Goal: Information Seeking & Learning: Learn about a topic

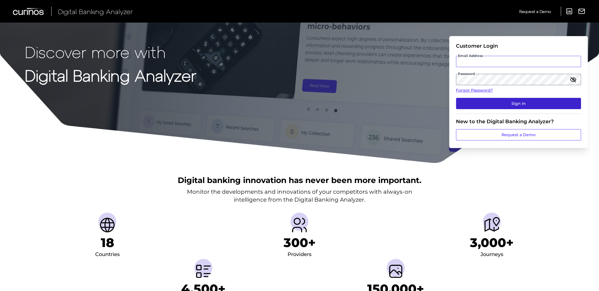
type input "[EMAIL_ADDRESS][PERSON_NAME][DOMAIN_NAME]"
click at [504, 103] on button "Sign In" at bounding box center [518, 103] width 125 height 11
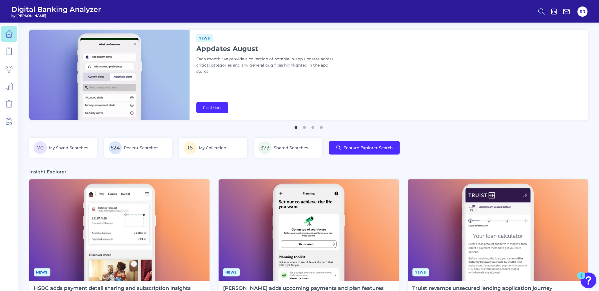
click at [545, 8] on button at bounding box center [541, 11] width 13 height 13
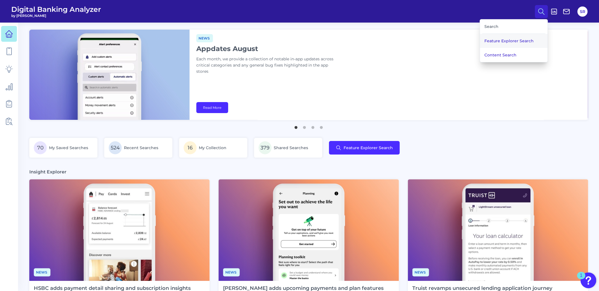
click at [510, 40] on button "Feature Explorer Search" at bounding box center [514, 41] width 68 height 14
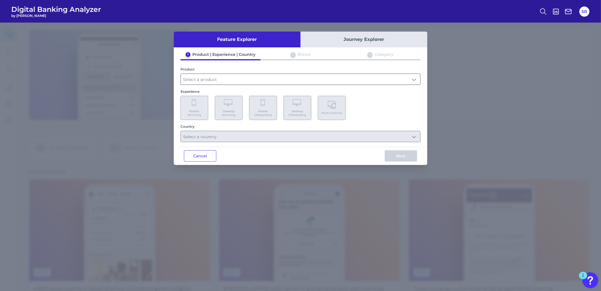
click at [274, 79] on input "text" at bounding box center [300, 79] width 239 height 11
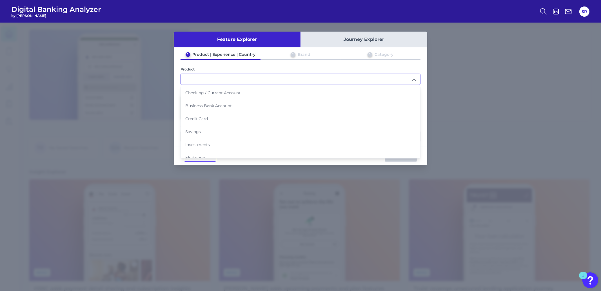
click at [222, 94] on span "Checking / Current Account" at bounding box center [212, 92] width 55 height 5
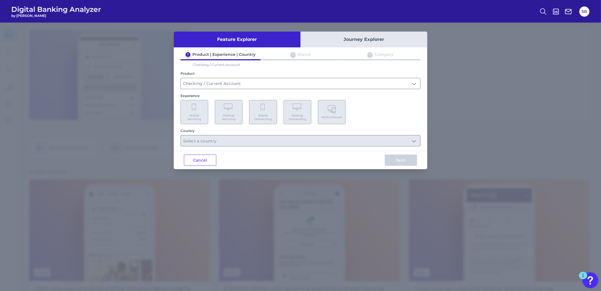
type input "Checking / Current Account"
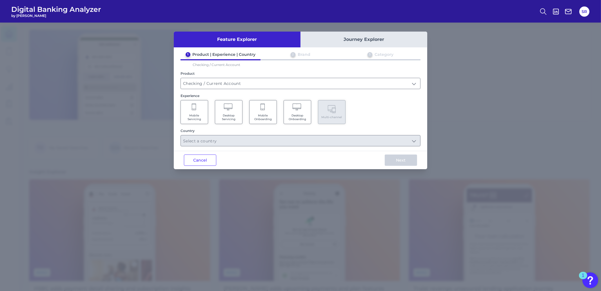
click at [200, 111] on Servicing "Mobile Servicing" at bounding box center [195, 112] width 28 height 24
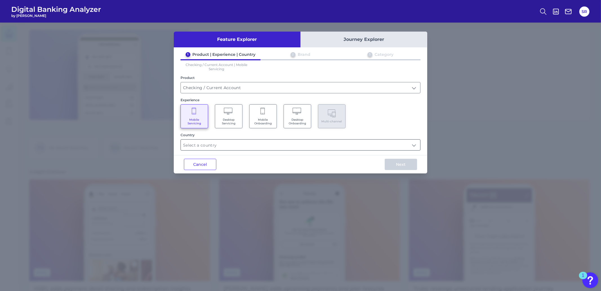
click at [234, 144] on input "text" at bounding box center [300, 144] width 239 height 11
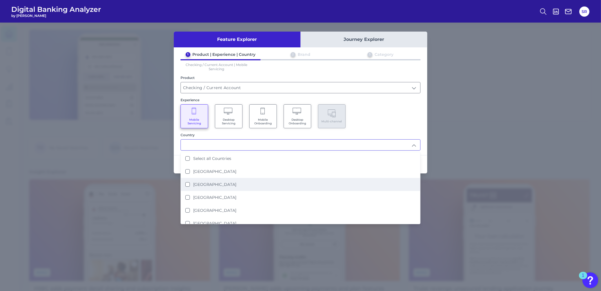
click at [186, 182] on States "[GEOGRAPHIC_DATA]" at bounding box center [187, 184] width 5 height 5
type input "[GEOGRAPHIC_DATA]"
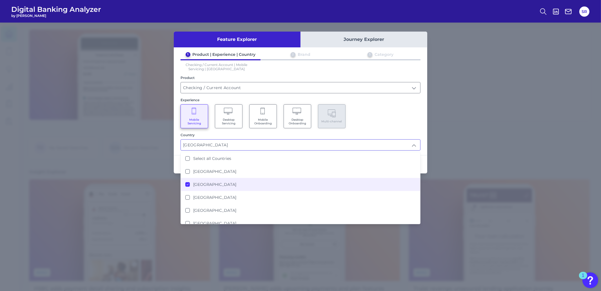
click at [364, 126] on div "Mobile Servicing Desktop Servicing Mobile Onboarding Desktop Onboarding Multi-c…" at bounding box center [301, 116] width 240 height 24
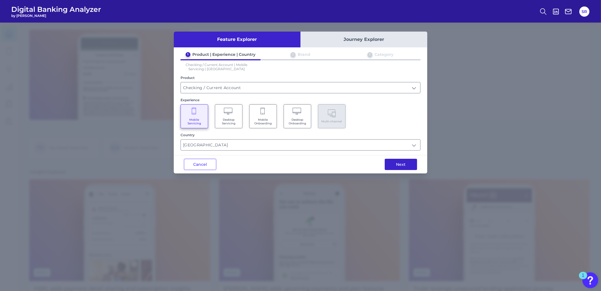
click at [411, 162] on button "Next" at bounding box center [401, 164] width 32 height 11
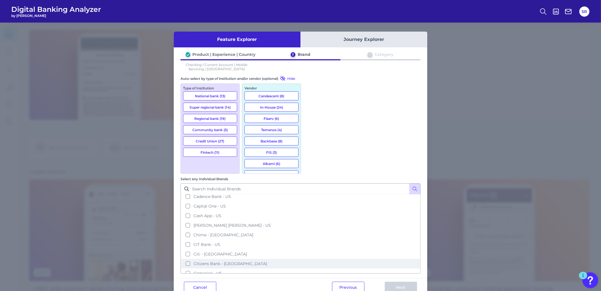
scroll to position [141, 0]
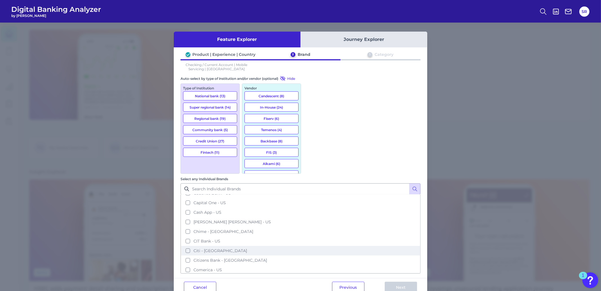
click at [312, 246] on button "Citi - [GEOGRAPHIC_DATA]" at bounding box center [300, 251] width 239 height 10
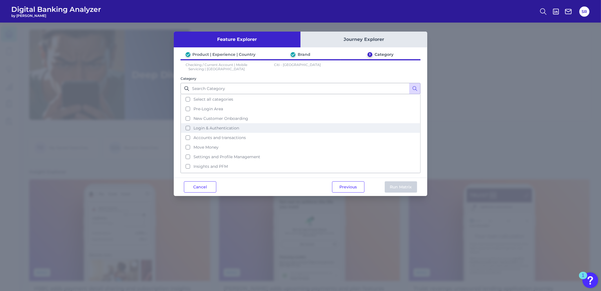
click at [187, 128] on button "Login & Authentication" at bounding box center [300, 128] width 239 height 10
click at [188, 128] on button "Login & Authentication" at bounding box center [300, 128] width 239 height 10
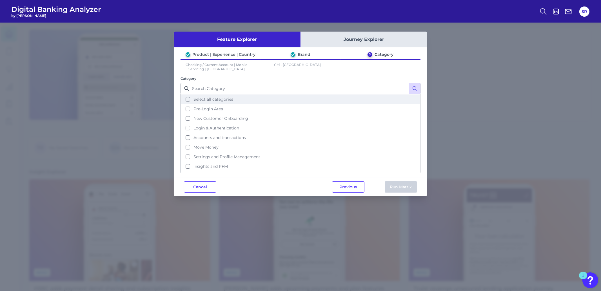
click at [187, 96] on button "Select all categories" at bounding box center [300, 99] width 239 height 10
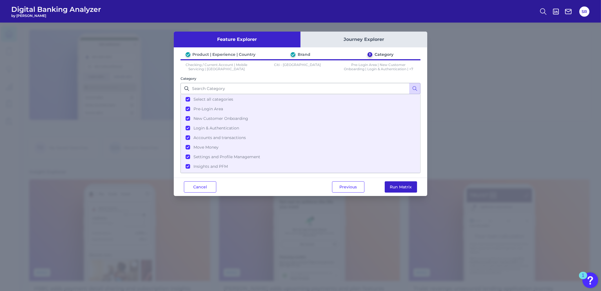
click at [392, 183] on button "Run Matrix" at bounding box center [401, 186] width 32 height 11
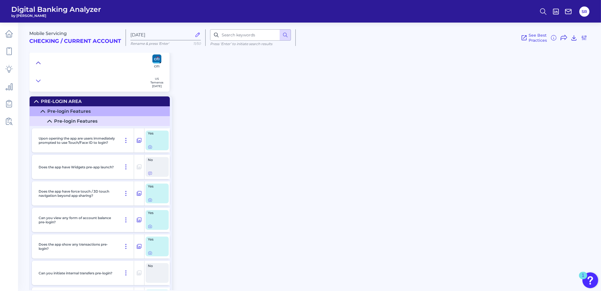
click at [37, 60] on icon at bounding box center [38, 63] width 5 height 6
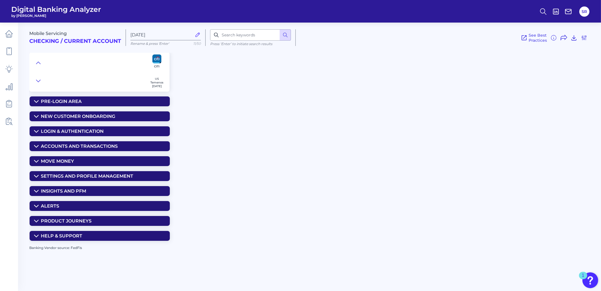
click at [36, 146] on icon at bounding box center [36, 146] width 5 height 5
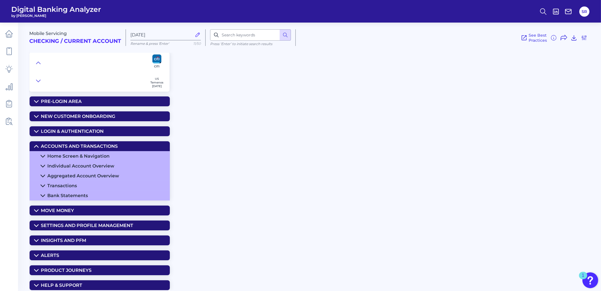
click at [44, 155] on icon at bounding box center [43, 156] width 5 height 5
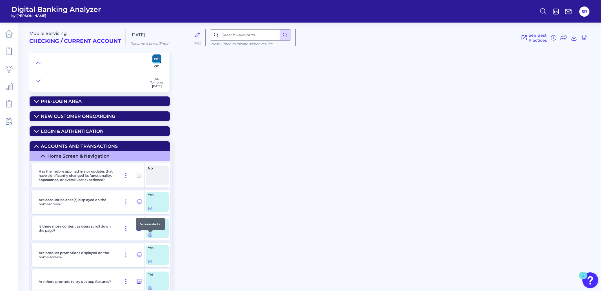
click at [149, 234] on div at bounding box center [151, 233] width 6 height 6
click at [150, 235] on icon at bounding box center [150, 234] width 5 height 5
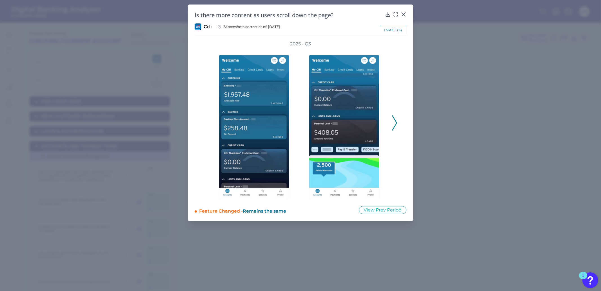
click at [394, 128] on polyline at bounding box center [394, 123] width 4 height 14
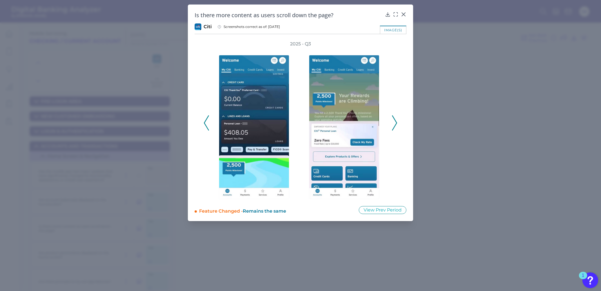
click at [394, 128] on polyline at bounding box center [394, 123] width 4 height 14
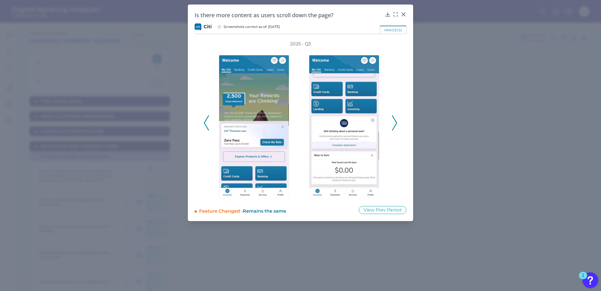
click at [394, 128] on polyline at bounding box center [394, 123] width 4 height 14
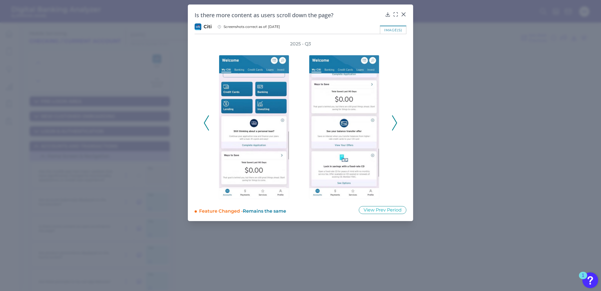
click at [394, 128] on polyline at bounding box center [394, 123] width 4 height 14
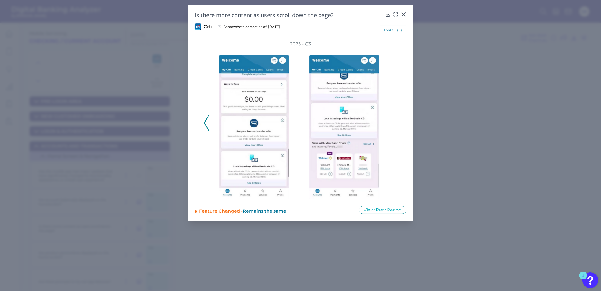
click at [206, 124] on icon at bounding box center [206, 122] width 5 height 15
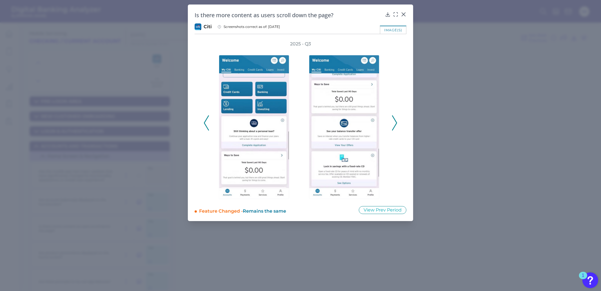
click at [206, 124] on icon at bounding box center [206, 122] width 5 height 15
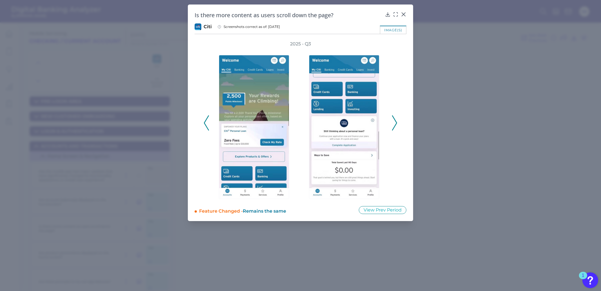
click at [206, 124] on icon at bounding box center [206, 122] width 5 height 15
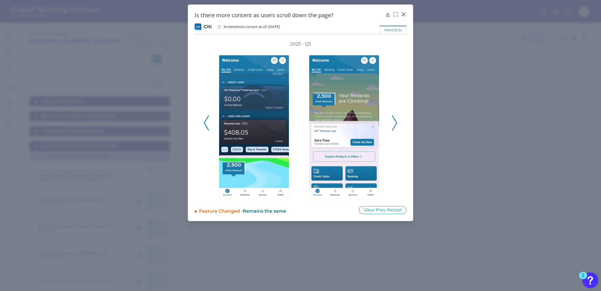
click at [206, 124] on icon at bounding box center [206, 122] width 5 height 15
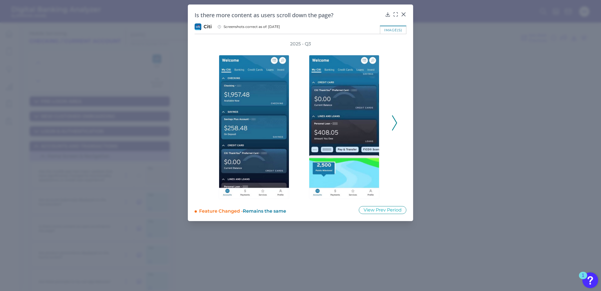
click at [397, 121] on icon at bounding box center [394, 122] width 5 height 15
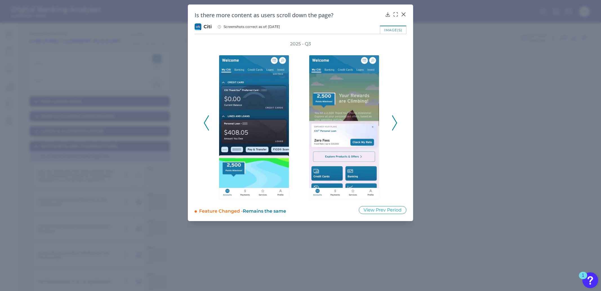
click at [397, 121] on icon at bounding box center [394, 122] width 5 height 15
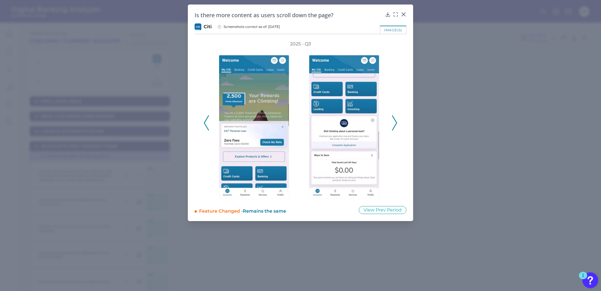
click at [397, 121] on icon at bounding box center [394, 122] width 5 height 15
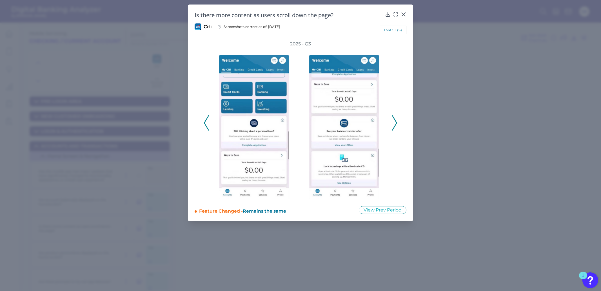
click at [397, 121] on icon at bounding box center [394, 122] width 5 height 15
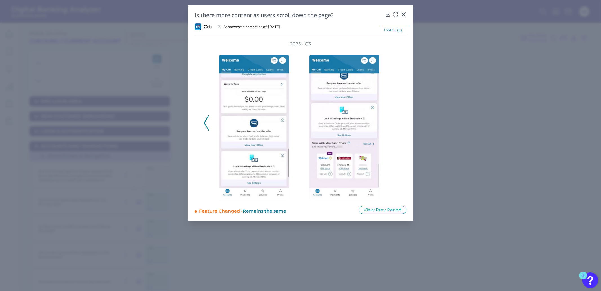
click at [397, 121] on div "2025 - Q3" at bounding box center [301, 120] width 194 height 158
click at [403, 14] on icon at bounding box center [403, 14] width 3 height 3
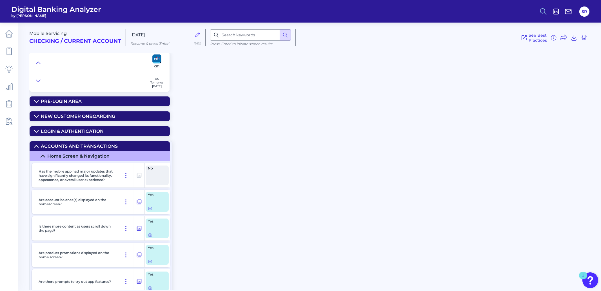
click at [540, 10] on icon at bounding box center [543, 12] width 8 height 8
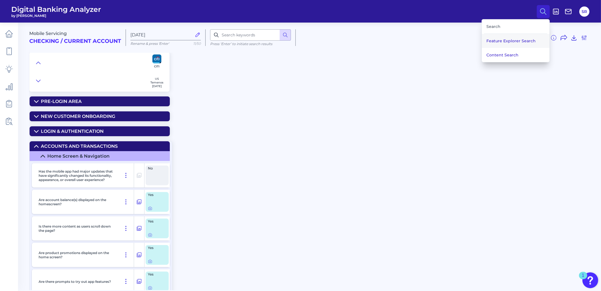
click at [517, 39] on button "Feature Explorer Search" at bounding box center [516, 41] width 68 height 14
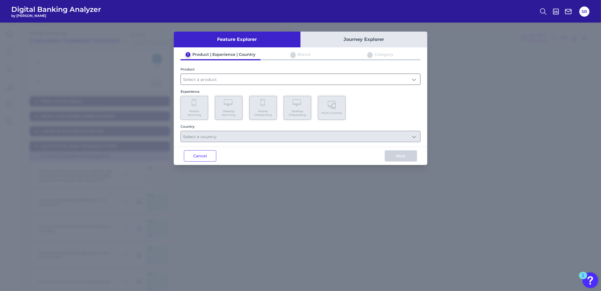
click at [265, 75] on input "text" at bounding box center [300, 79] width 239 height 11
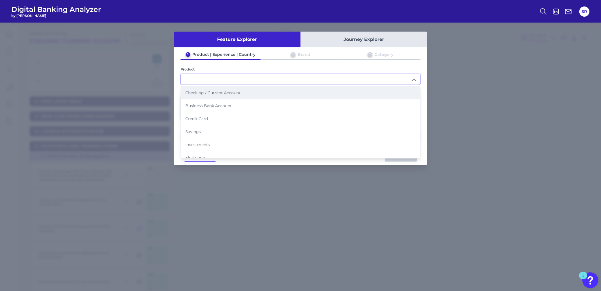
click at [238, 94] on span "Checking / Current Account" at bounding box center [212, 92] width 55 height 5
type input "Checking / Current Account"
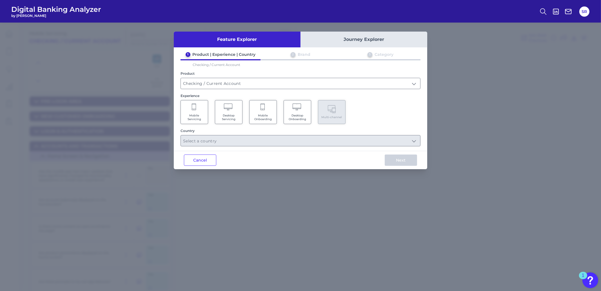
click at [190, 114] on span "Mobile Servicing" at bounding box center [194, 117] width 21 height 7
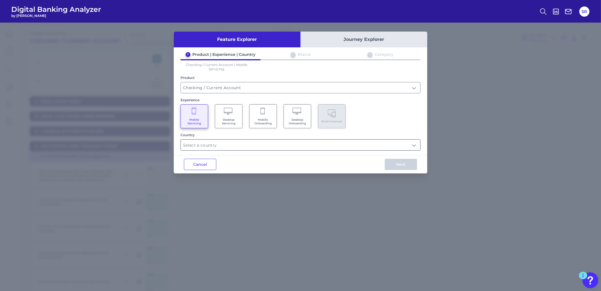
click at [301, 146] on input "text" at bounding box center [300, 144] width 239 height 11
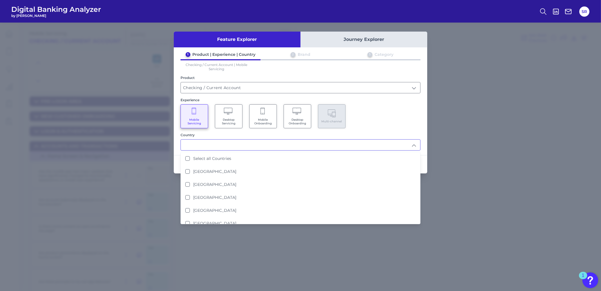
scroll to position [154, 0]
click at [187, 222] on Emirates "[GEOGRAPHIC_DATA]" at bounding box center [187, 224] width 5 height 5
type input "[GEOGRAPHIC_DATA]"
drag, startPoint x: 402, startPoint y: 126, endPoint x: 416, endPoint y: 127, distance: 14.2
click at [402, 126] on div "Mobile Servicing Desktop Servicing Mobile Onboarding Desktop Onboarding Multi-c…" at bounding box center [301, 116] width 240 height 24
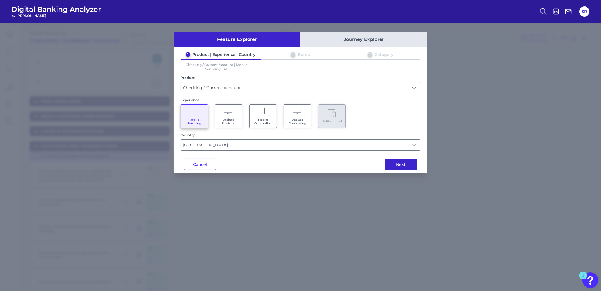
click at [406, 163] on button "Next" at bounding box center [401, 164] width 32 height 11
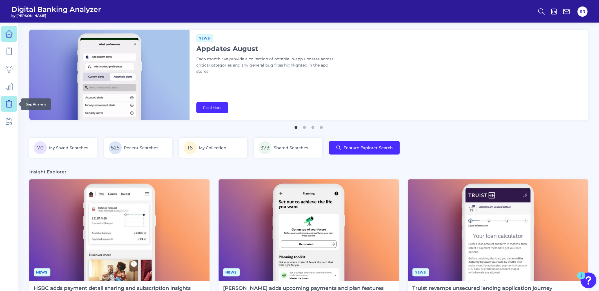
click at [8, 103] on icon at bounding box center [9, 102] width 2 height 5
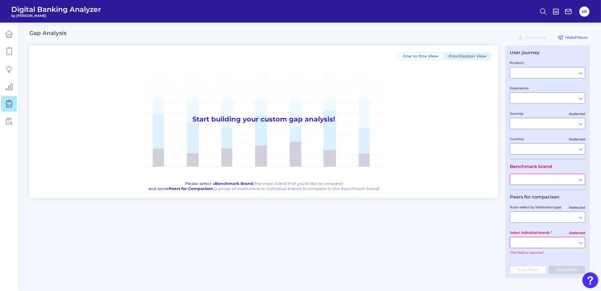
type input "Checking / Current Account"
type input "Mobile Servicing"
type input "Pre-Login Area, New Customer Onboarding, Login & Authentication, Accounts and t…"
type input "[GEOGRAPHIC_DATA]"
type input "All Select individual brands"
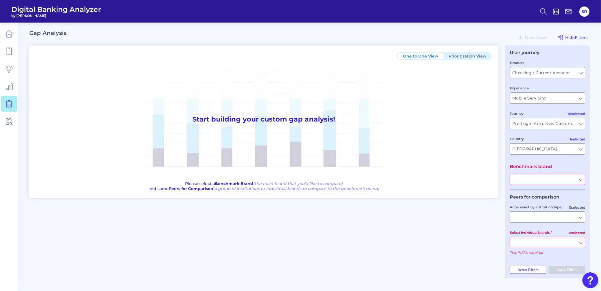
type input "All Journeys"
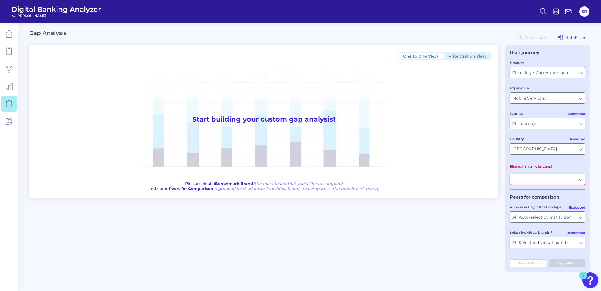
click at [582, 181] on input "text" at bounding box center [547, 179] width 75 height 11
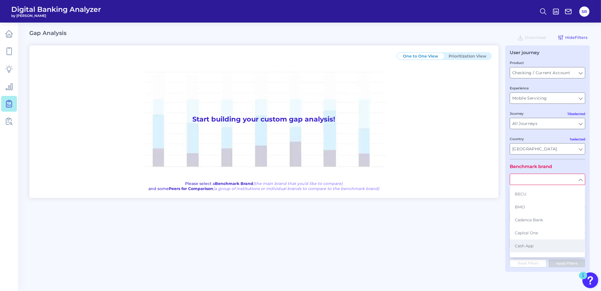
scroll to position [176, 0]
click at [530, 261] on button "Citi" at bounding box center [547, 267] width 74 height 13
type input "Citi"
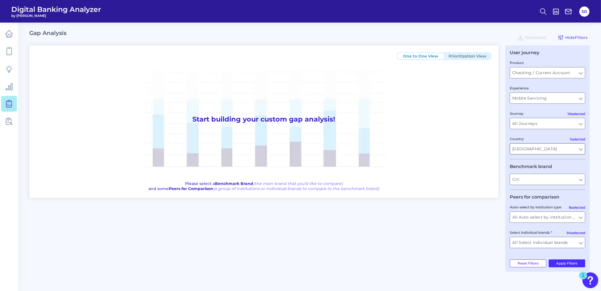
click at [582, 150] on input "[GEOGRAPHIC_DATA]" at bounding box center [547, 148] width 75 height 11
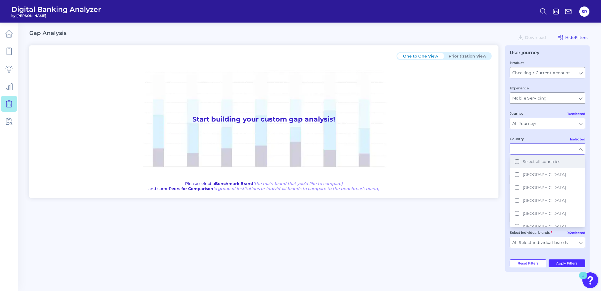
click at [516, 163] on button "Select all countries" at bounding box center [547, 161] width 74 height 13
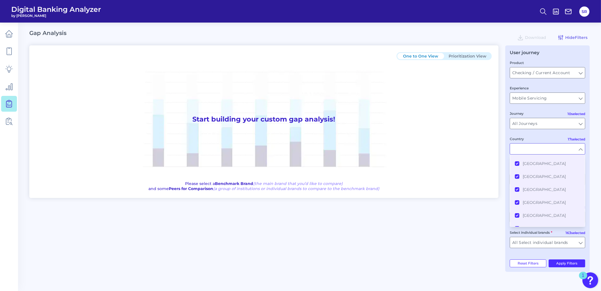
scroll to position [155, 0]
click at [589, 221] on div "User journey Product Checking / Current Account Checking / Current Account Expe…" at bounding box center [547, 158] width 85 height 226
type input "All Countries"
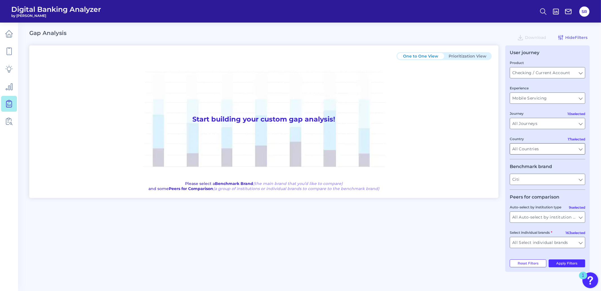
click at [580, 150] on input "All Countries" at bounding box center [547, 148] width 75 height 11
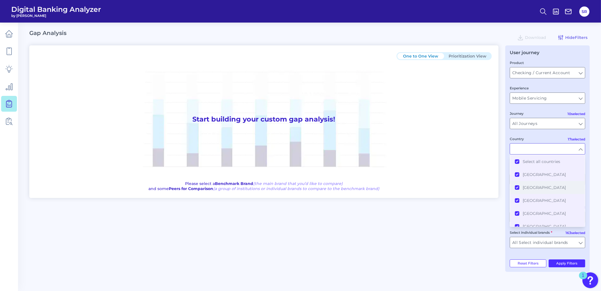
click at [519, 188] on button "[GEOGRAPHIC_DATA]" at bounding box center [547, 187] width 74 height 13
click at [519, 205] on button "[GEOGRAPHIC_DATA]" at bounding box center [547, 200] width 74 height 13
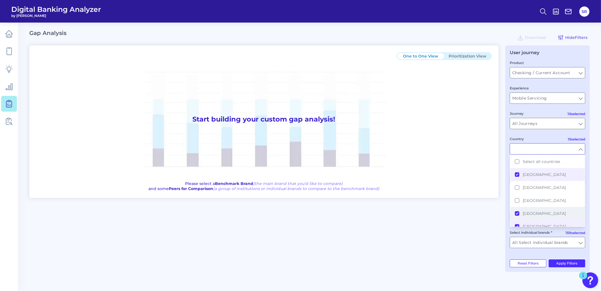
click at [517, 216] on button "[GEOGRAPHIC_DATA]" at bounding box center [547, 213] width 74 height 13
click at [517, 223] on button "[GEOGRAPHIC_DATA]" at bounding box center [547, 226] width 74 height 13
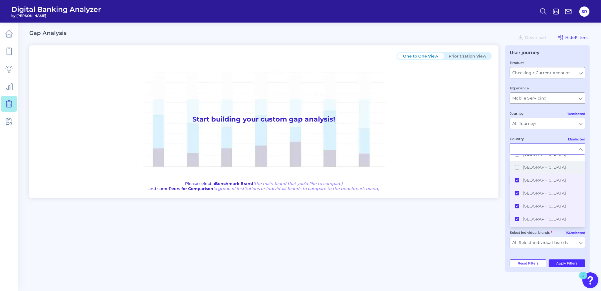
scroll to position [70, 0]
click at [519, 165] on button "[GEOGRAPHIC_DATA]" at bounding box center [547, 169] width 74 height 13
click at [517, 180] on button "[GEOGRAPHIC_DATA]" at bounding box center [547, 181] width 74 height 13
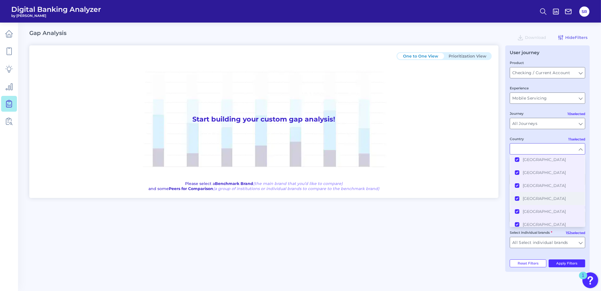
click at [517, 196] on button "[GEOGRAPHIC_DATA]" at bounding box center [547, 198] width 74 height 13
click at [517, 210] on button "[GEOGRAPHIC_DATA]" at bounding box center [547, 211] width 74 height 13
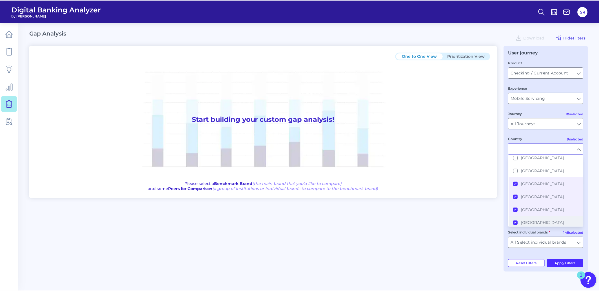
scroll to position [155, 0]
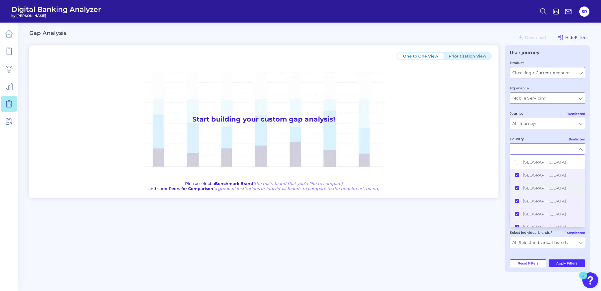
click at [517, 184] on button "[GEOGRAPHIC_DATA]" at bounding box center [547, 187] width 74 height 13
click at [517, 198] on button "[GEOGRAPHIC_DATA]" at bounding box center [547, 200] width 74 height 13
click at [599, 211] on main "Gap Analysis Download Hide Filters One to One View Prioritization View Start bu…" at bounding box center [300, 145] width 601 height 291
type input "Australia, United Arab Emirates, United States, United Kingdom, Singapore, Chin…"
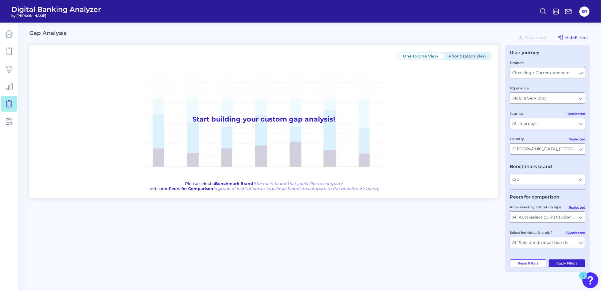
click at [560, 267] on button "Apply Filters" at bounding box center [567, 263] width 37 height 8
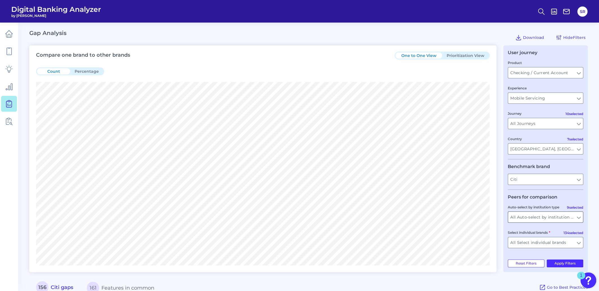
click at [579, 218] on input "All Auto-select by institution types" at bounding box center [545, 217] width 75 height 11
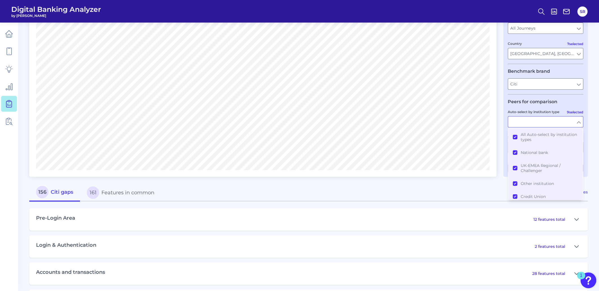
scroll to position [106, 0]
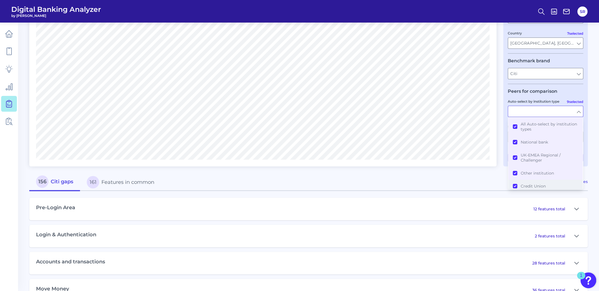
click at [515, 185] on button "Credit Union" at bounding box center [545, 185] width 74 height 13
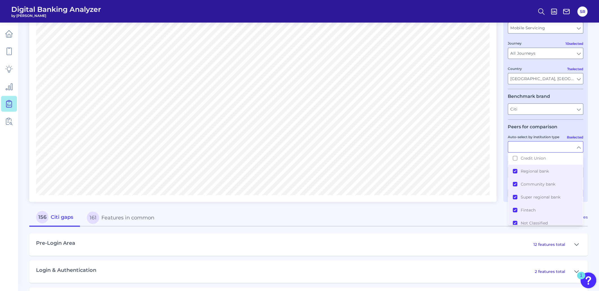
scroll to position [64, 0]
click at [515, 181] on button "Community bank" at bounding box center [545, 183] width 74 height 13
click at [515, 170] on button "Regional bank" at bounding box center [545, 170] width 74 height 13
type input "Abu Dhabi Commercial Bank , Ally, American Express, ANZ, Bank of America, Bank …"
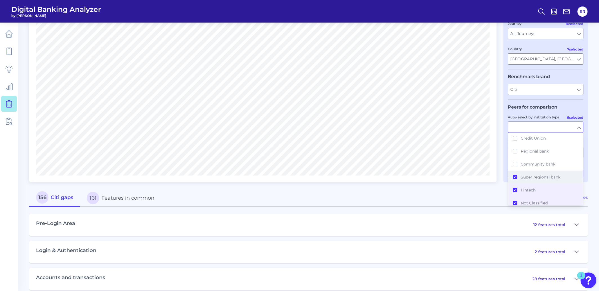
scroll to position [106, 0]
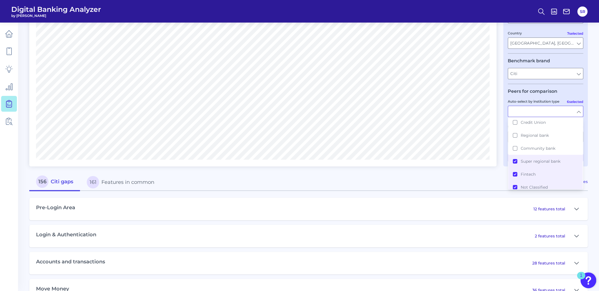
click at [590, 160] on main "Gap Analysis Download Hide Filters Compare one brand to other brands One to One…" at bounding box center [299, 169] width 599 height 550
type input "National bank, UK-EMEA Regional / Challenger, Other institution, Super regional…"
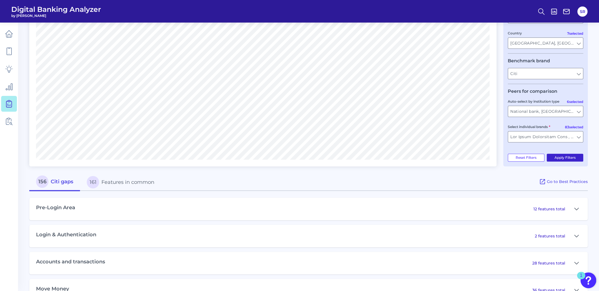
click at [572, 161] on button "Apply Filters" at bounding box center [565, 158] width 37 height 8
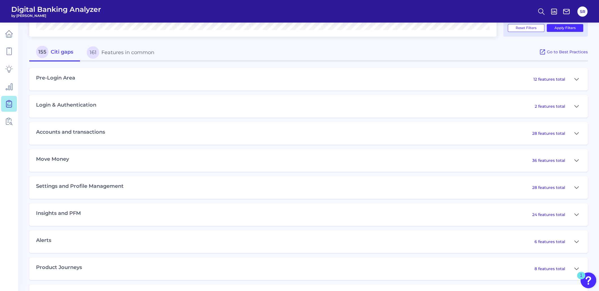
scroll to position [246, 0]
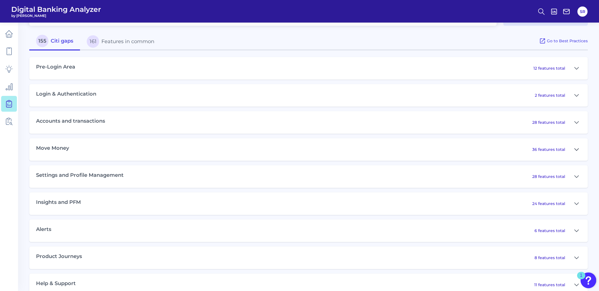
click at [577, 150] on icon at bounding box center [576, 149] width 5 height 7
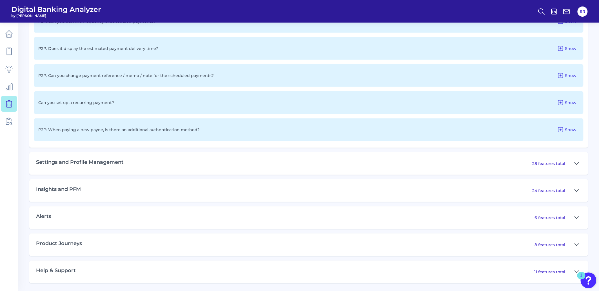
scroll to position [1244, 0]
click at [577, 190] on icon at bounding box center [577, 190] width 4 height 2
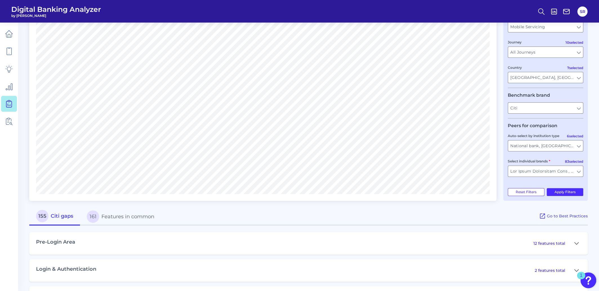
scroll to position [0, 0]
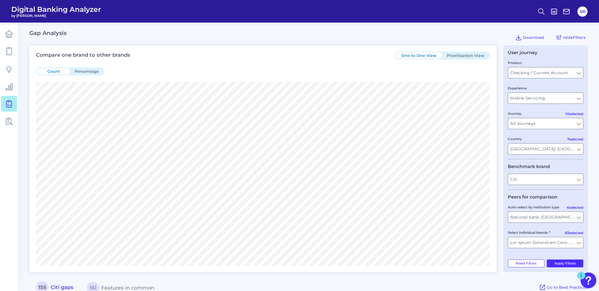
click at [479, 52] on div "One to One View Prioritization View" at bounding box center [442, 56] width 95 height 8
click at [478, 54] on button "Prioritization View" at bounding box center [465, 55] width 47 height 6
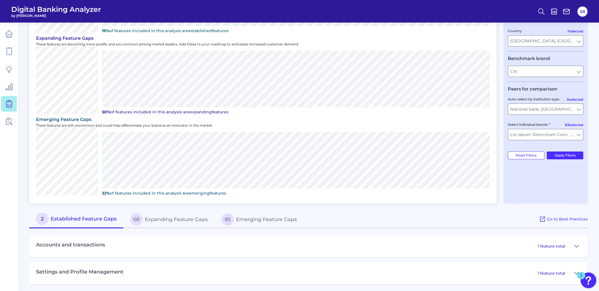
scroll to position [109, 0]
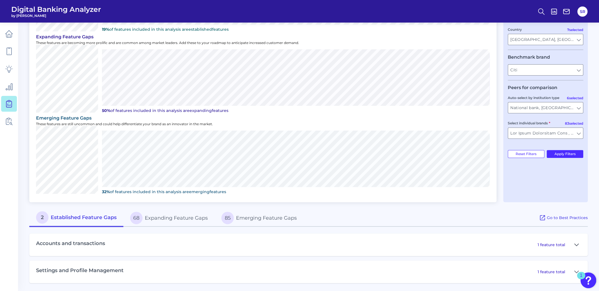
click at [575, 243] on icon at bounding box center [576, 244] width 5 height 7
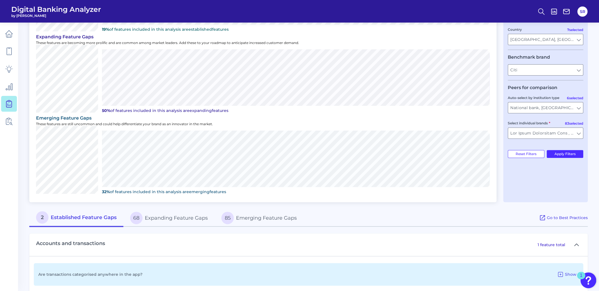
click at [575, 243] on icon at bounding box center [576, 244] width 5 height 7
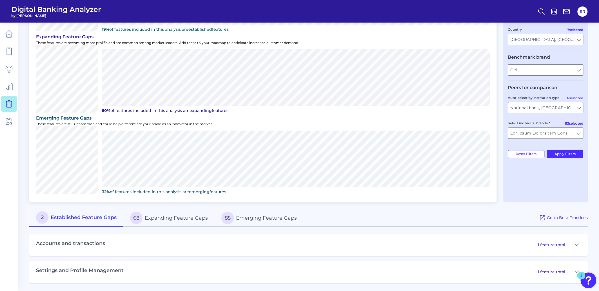
click at [575, 269] on icon at bounding box center [576, 271] width 5 height 7
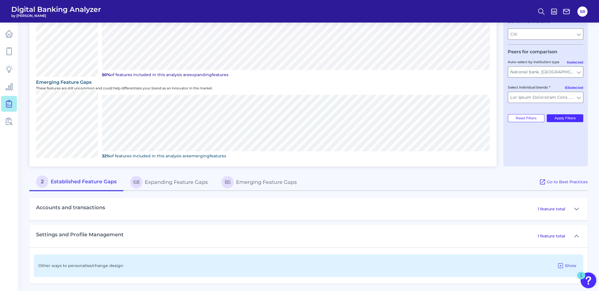
scroll to position [145, 0]
click at [576, 234] on icon at bounding box center [576, 235] width 5 height 7
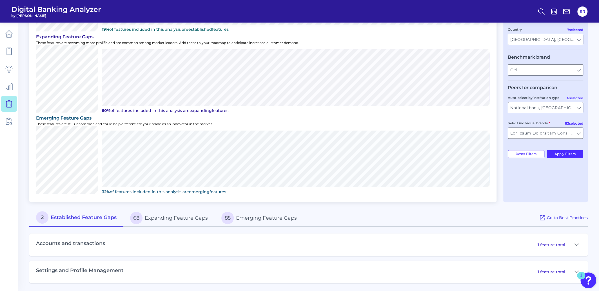
click at [194, 215] on button "68 Expanding Feature Gaps" at bounding box center [168, 218] width 91 height 18
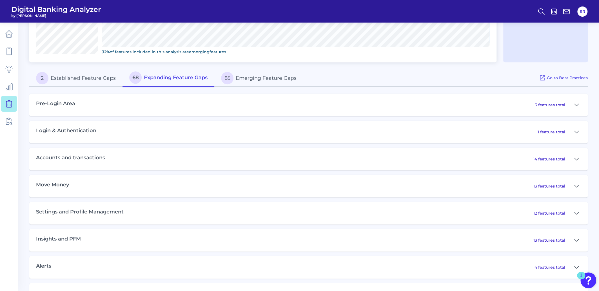
scroll to position [250, 0]
click at [579, 183] on button at bounding box center [576, 184] width 9 height 9
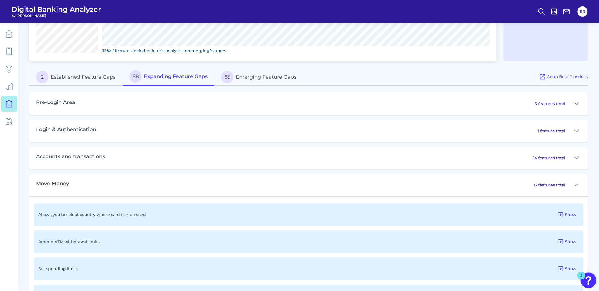
click at [576, 158] on icon at bounding box center [576, 157] width 5 height 7
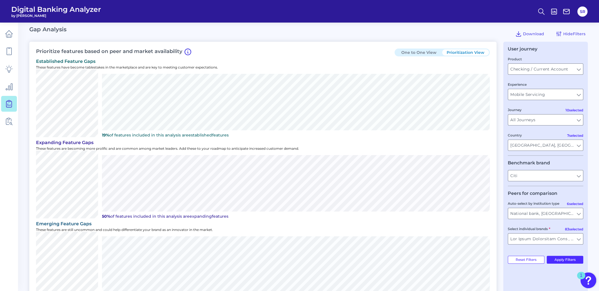
scroll to position [0, 0]
